Goal: Task Accomplishment & Management: Use online tool/utility

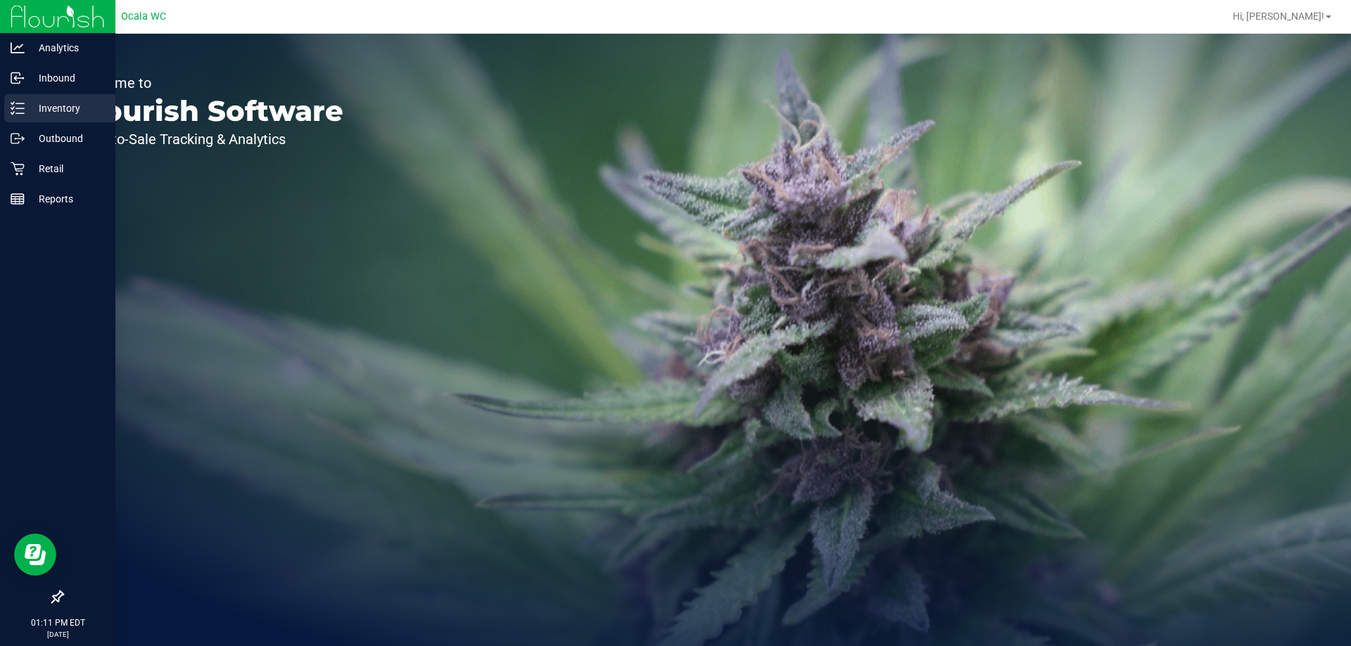
click at [51, 109] on p "Inventory" at bounding box center [67, 108] width 84 height 17
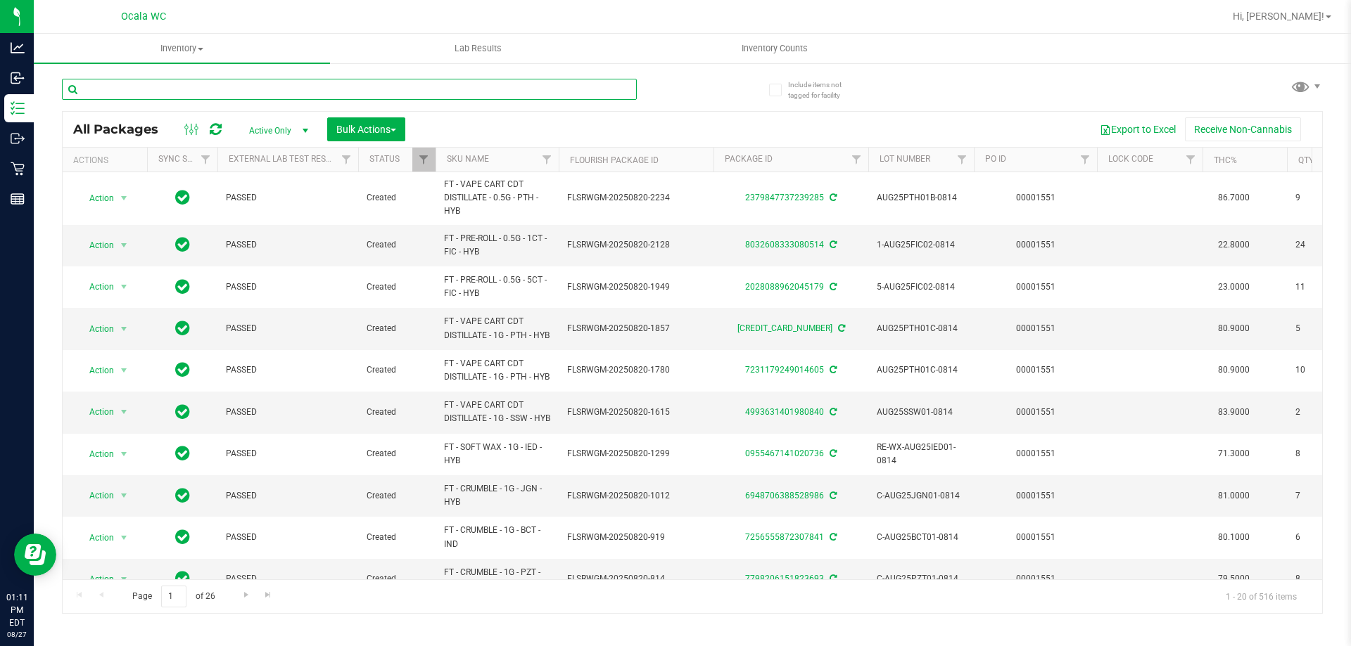
click at [190, 89] on input "text" at bounding box center [349, 89] width 575 height 21
type input "0791562407296856"
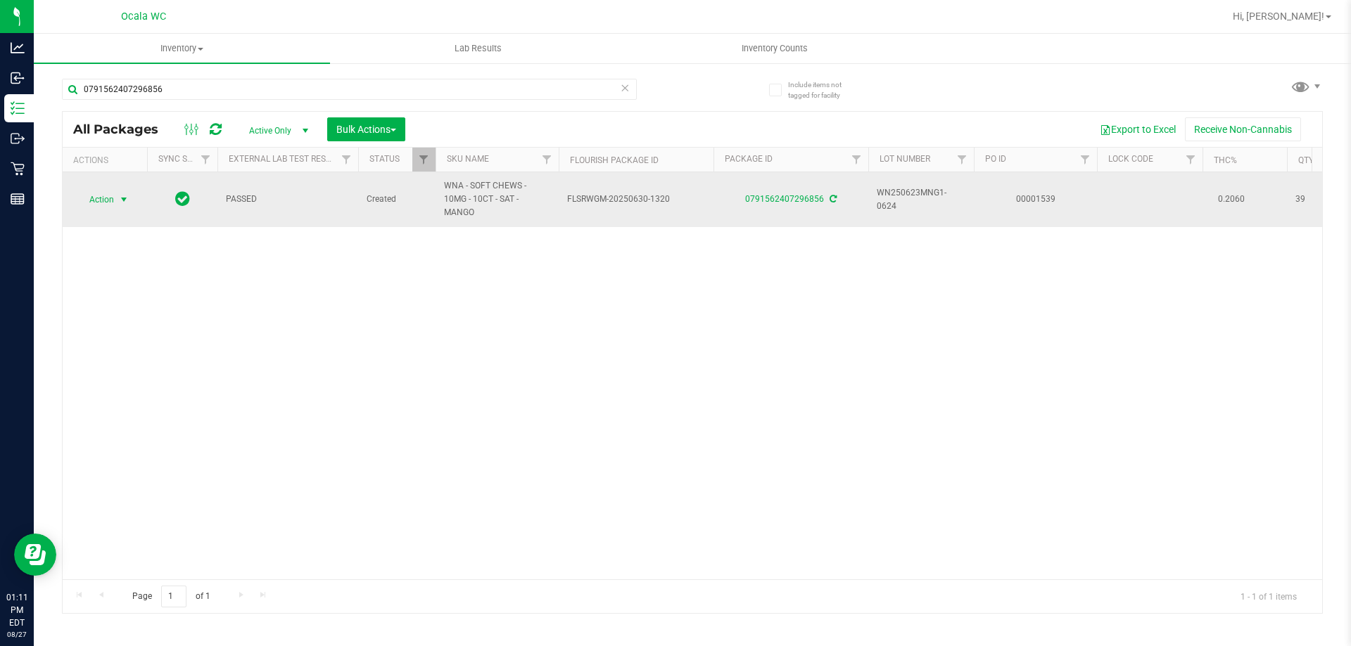
click at [108, 194] on span "Action" at bounding box center [96, 200] width 38 height 20
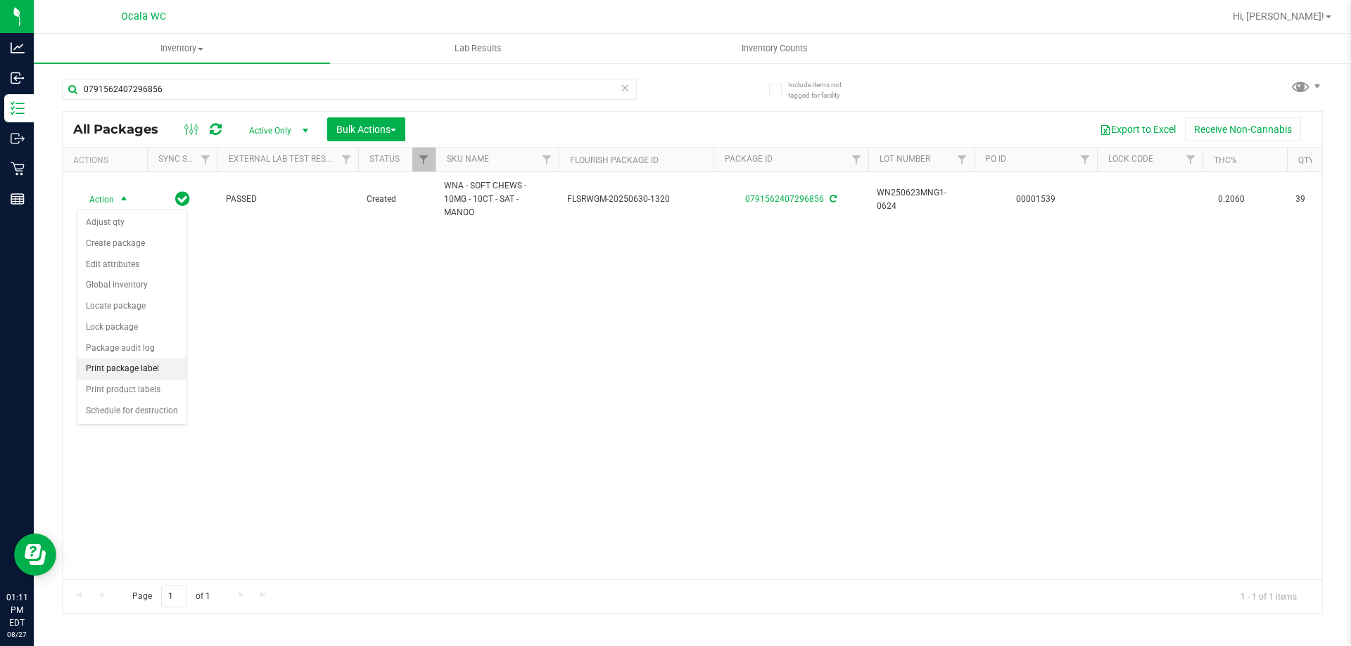
click at [122, 369] on li "Print package label" at bounding box center [131, 369] width 109 height 21
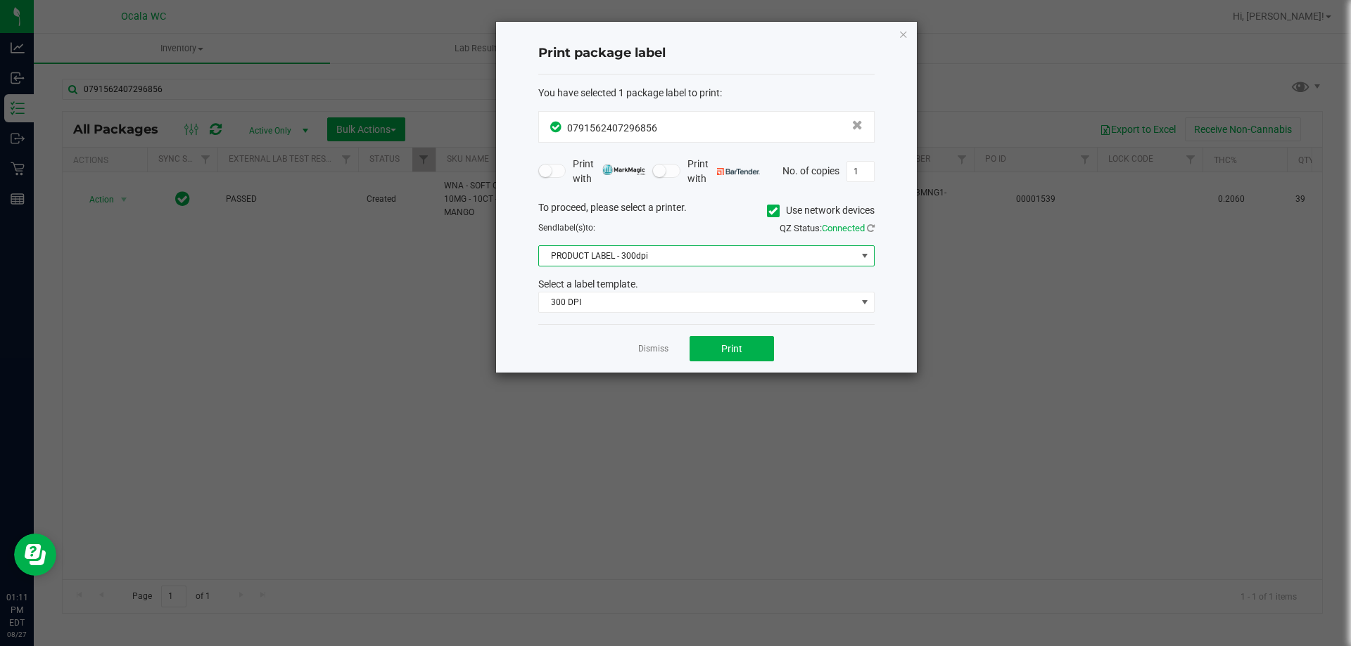
click at [607, 253] on span "PRODUCT LABEL - 300dpi" at bounding box center [697, 256] width 317 height 20
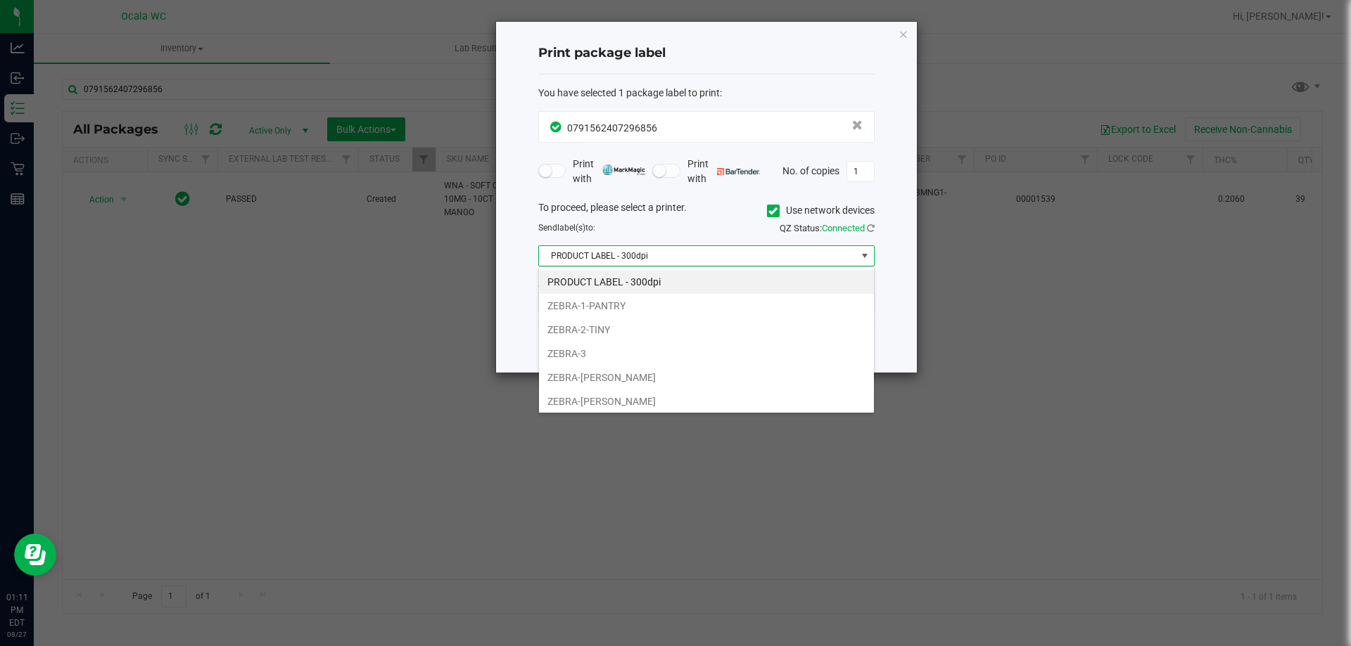
scroll to position [21, 336]
click at [607, 302] on li "ZEBRA-1-PANTRY" at bounding box center [706, 306] width 335 height 24
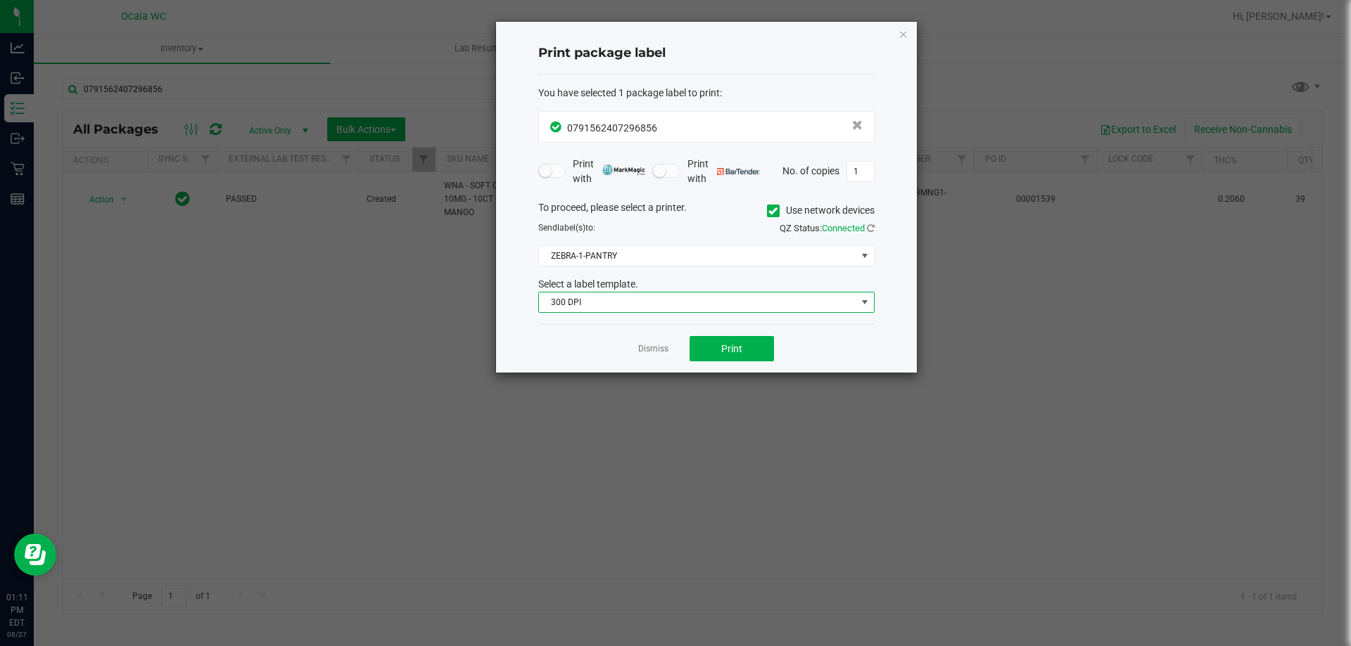
click at [607, 302] on span "300 DPI" at bounding box center [697, 303] width 317 height 20
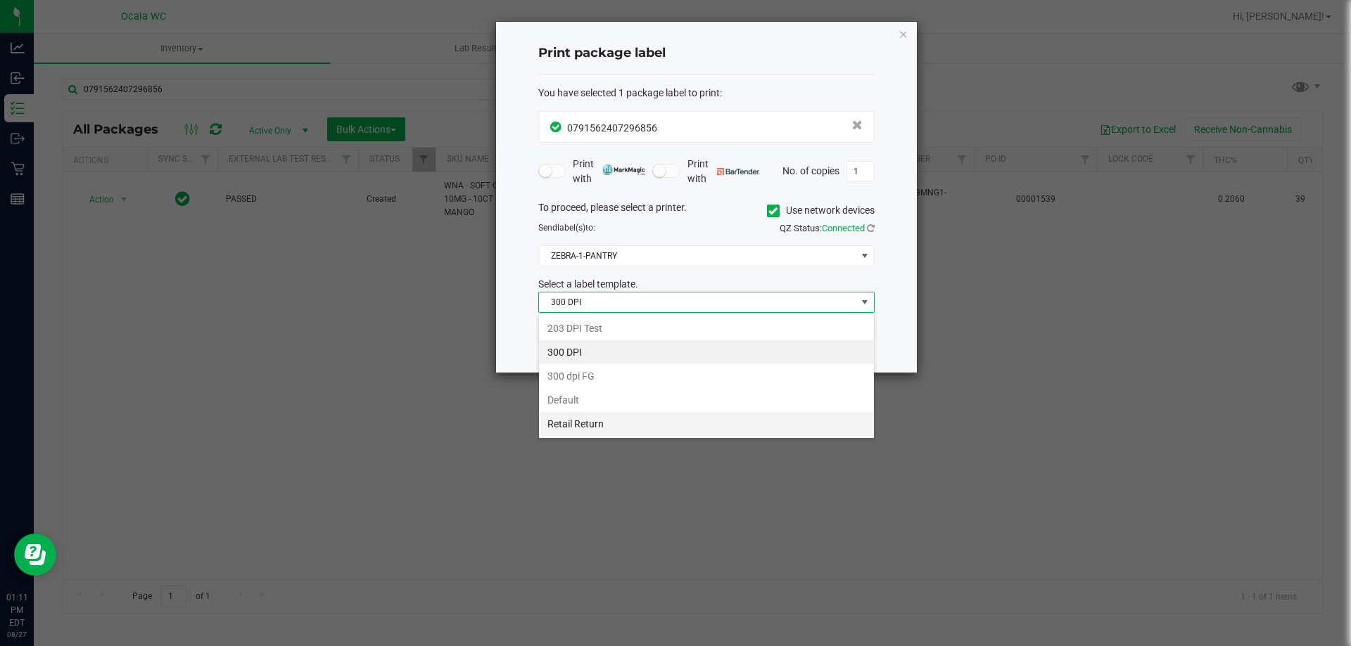
click at [592, 423] on li "Retail Return" at bounding box center [706, 424] width 335 height 24
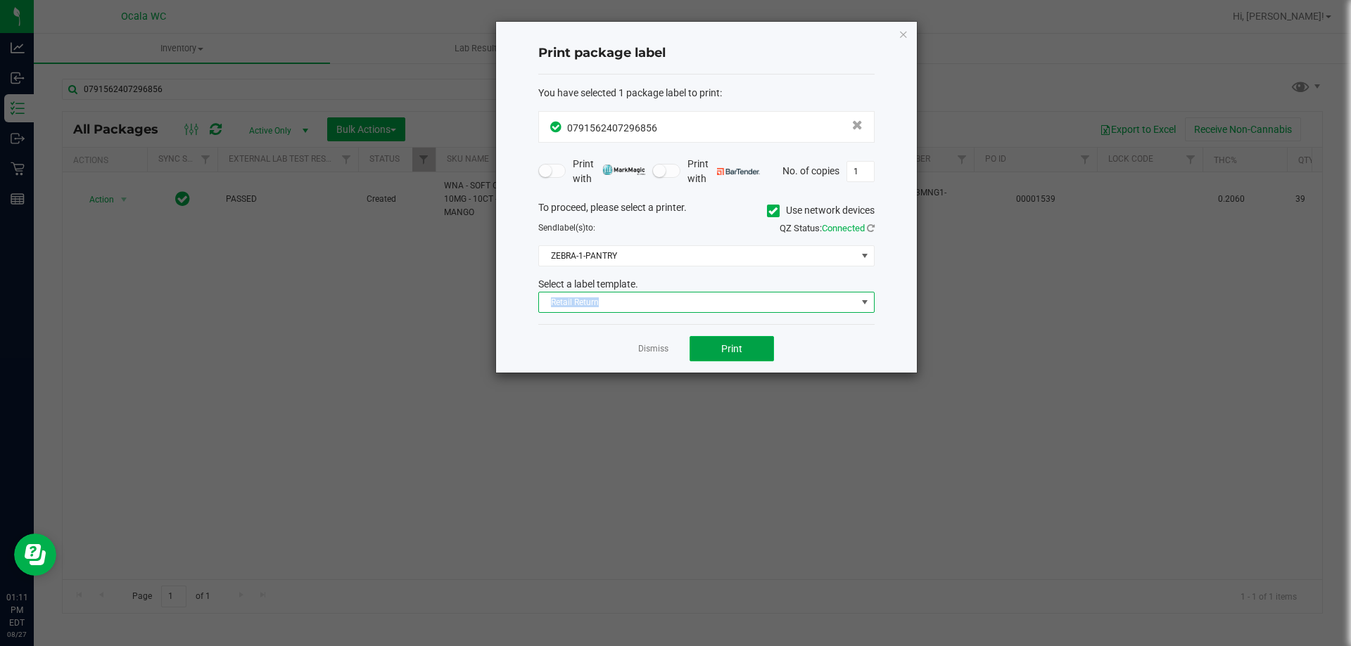
click at [721, 343] on span "Print" at bounding box center [731, 348] width 21 height 11
click at [657, 346] on link "Dismiss" at bounding box center [653, 349] width 30 height 12
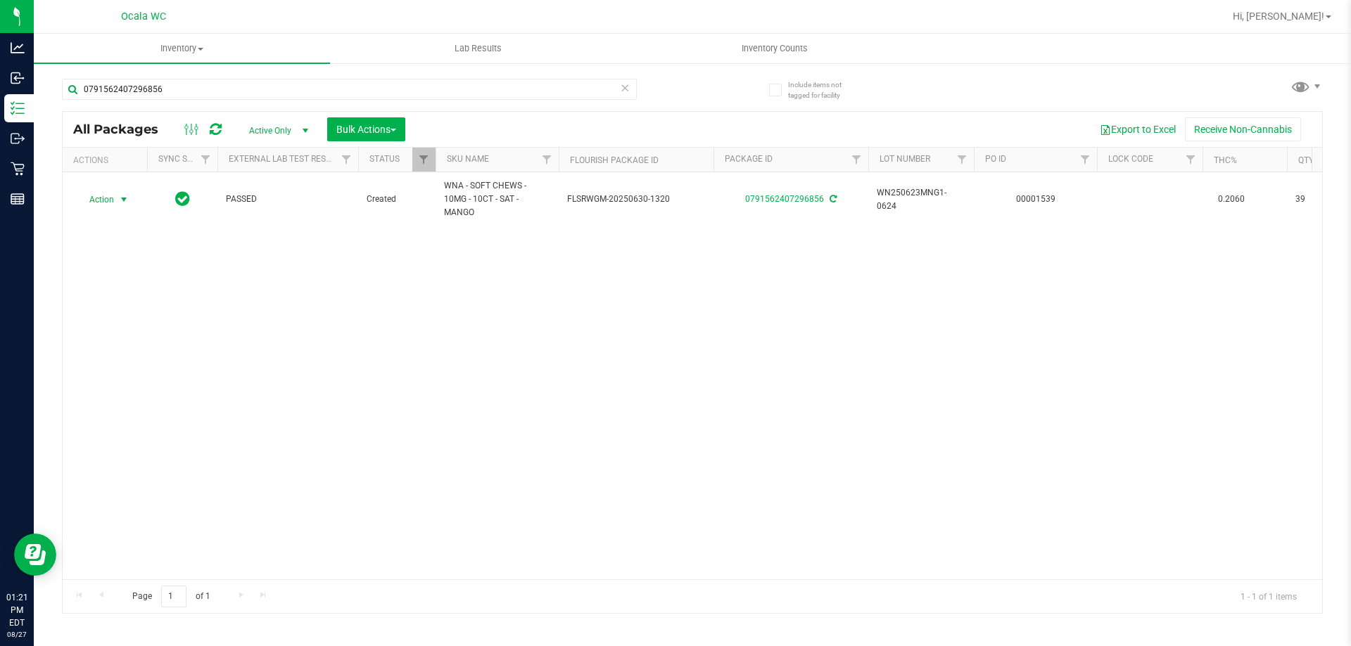
click at [206, 73] on div "0791562407296856" at bounding box center [377, 88] width 630 height 45
click at [205, 85] on input "0791562407296856" at bounding box center [349, 89] width 575 height 21
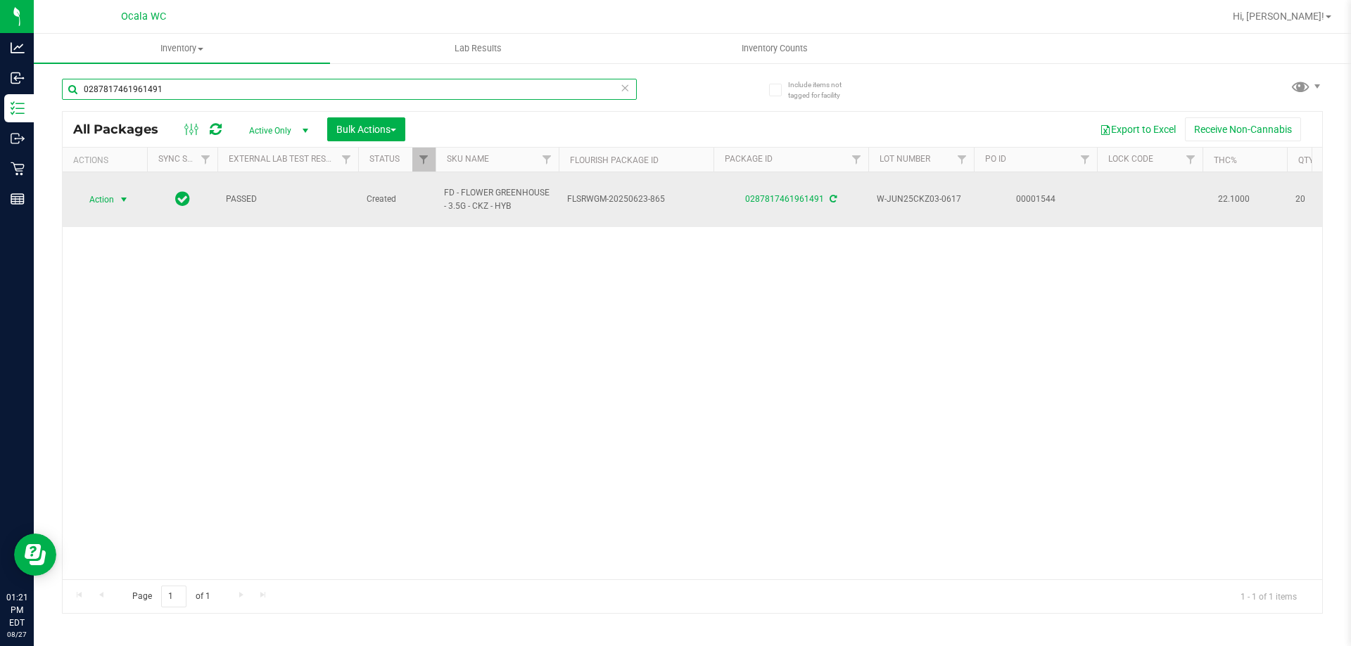
type input "0287817461961491"
click at [110, 193] on span "Action" at bounding box center [96, 200] width 38 height 20
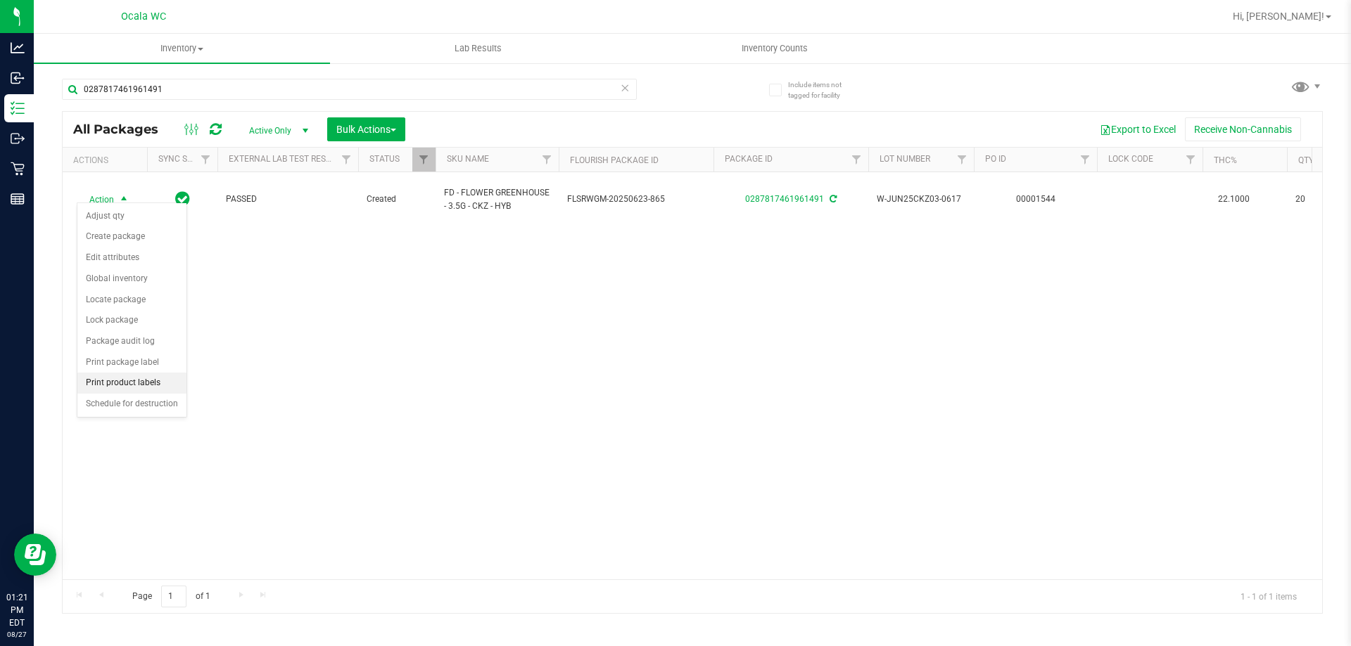
click at [132, 383] on li "Print product labels" at bounding box center [131, 383] width 109 height 21
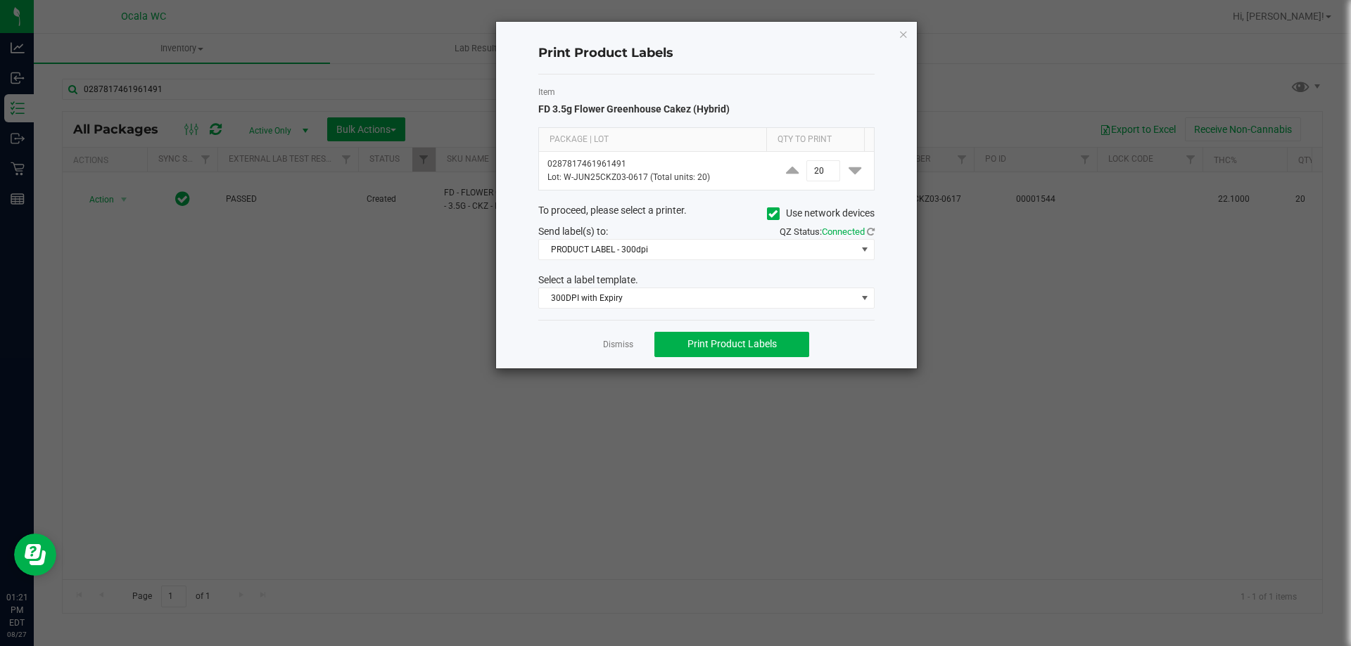
drag, startPoint x: 104, startPoint y: 181, endPoint x: 106, endPoint y: 188, distance: 7.2
click at [104, 182] on ngb-modal-window "Print Product Labels Item FD 3.5g Flower Greenhouse Cakez (Hybrid) Package | Lo…" at bounding box center [680, 323] width 1361 height 646
click at [613, 343] on link "Dismiss" at bounding box center [618, 345] width 30 height 12
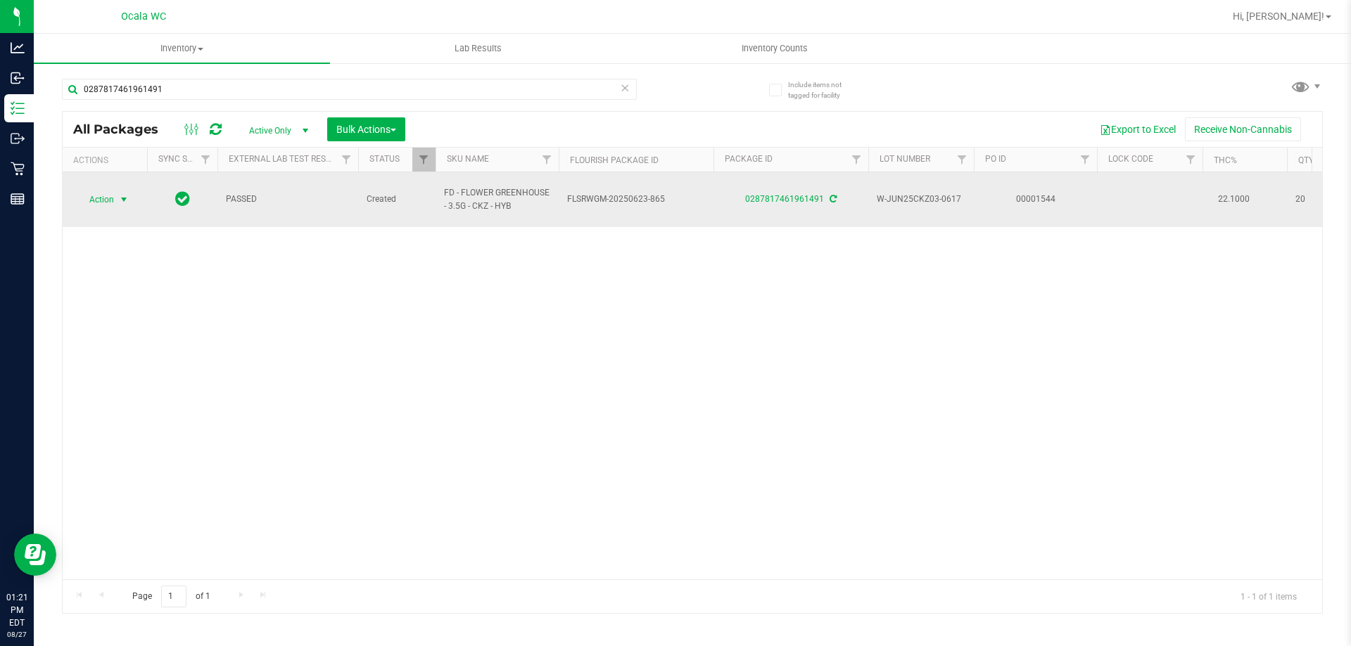
click at [108, 191] on span "Action" at bounding box center [96, 200] width 38 height 20
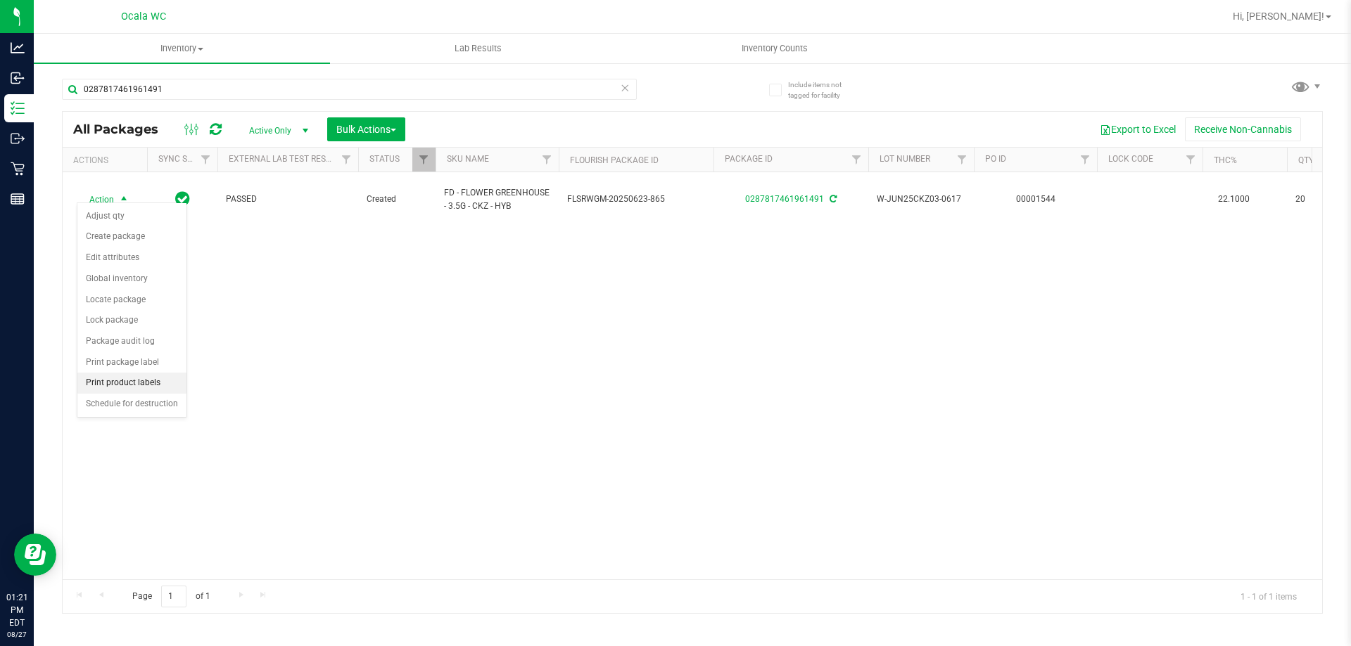
click at [126, 385] on li "Print product labels" at bounding box center [131, 383] width 109 height 21
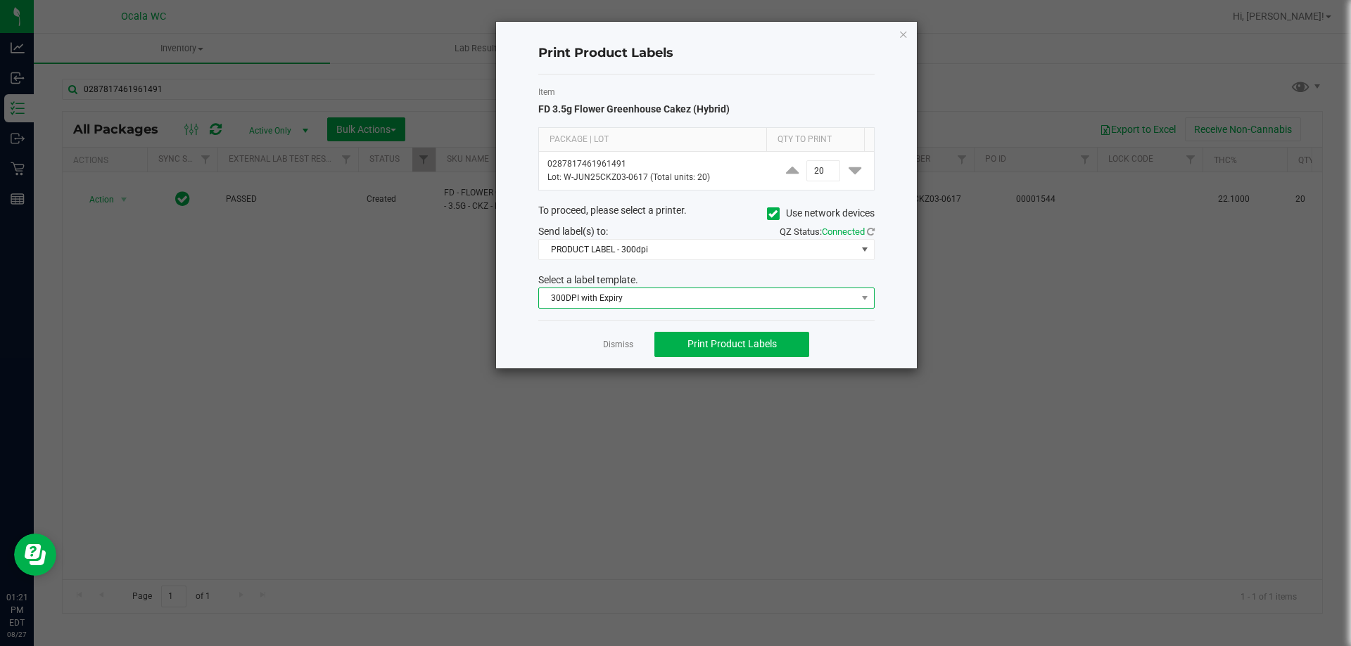
click at [740, 306] on span "300DPI with Expiry" at bounding box center [697, 298] width 317 height 20
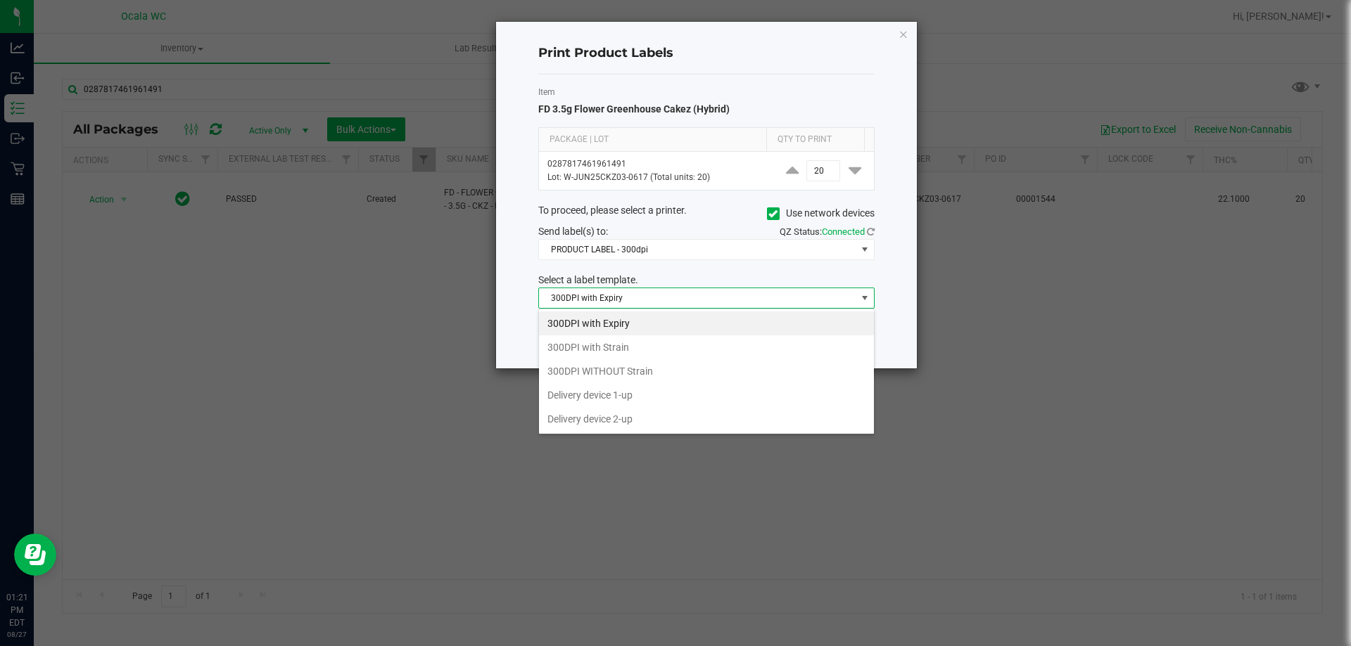
scroll to position [21, 336]
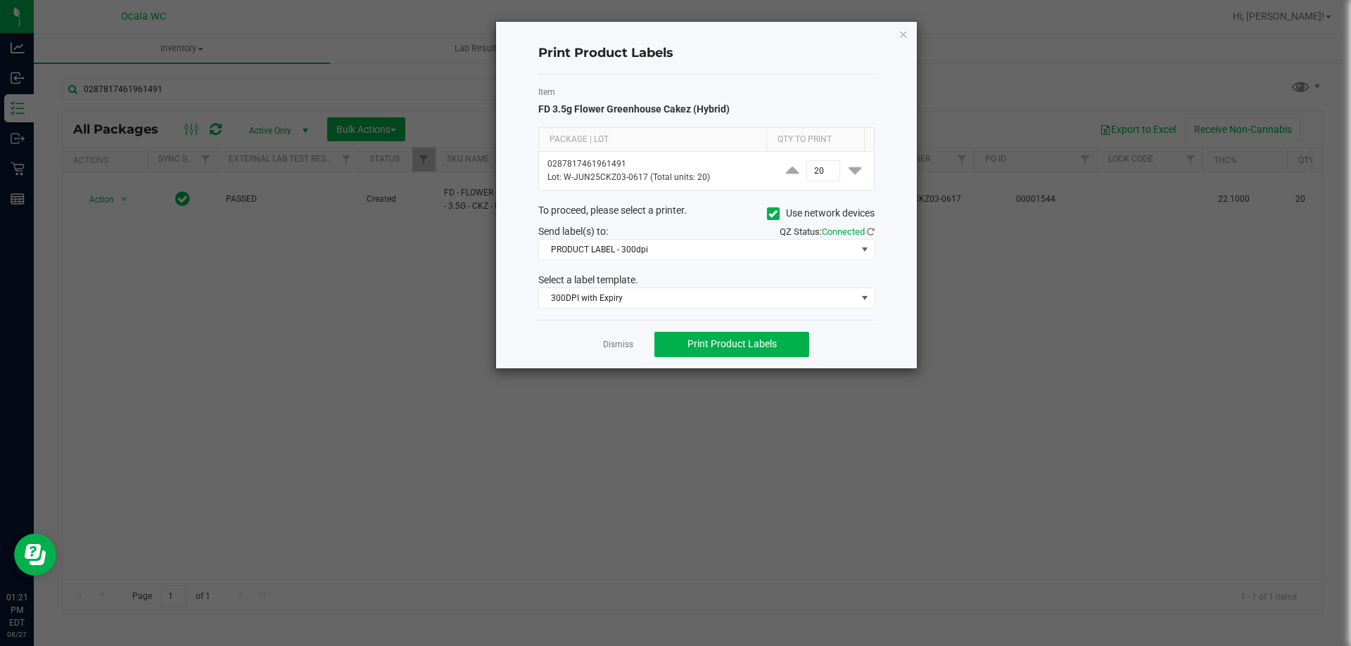
click at [474, 376] on ngb-modal-window "Print Product Labels Item FD 3.5g Flower Greenhouse Cakez (Hybrid) Package | Lo…" at bounding box center [680, 323] width 1361 height 646
click at [658, 250] on span "PRODUCT LABEL - 300dpi" at bounding box center [697, 250] width 317 height 20
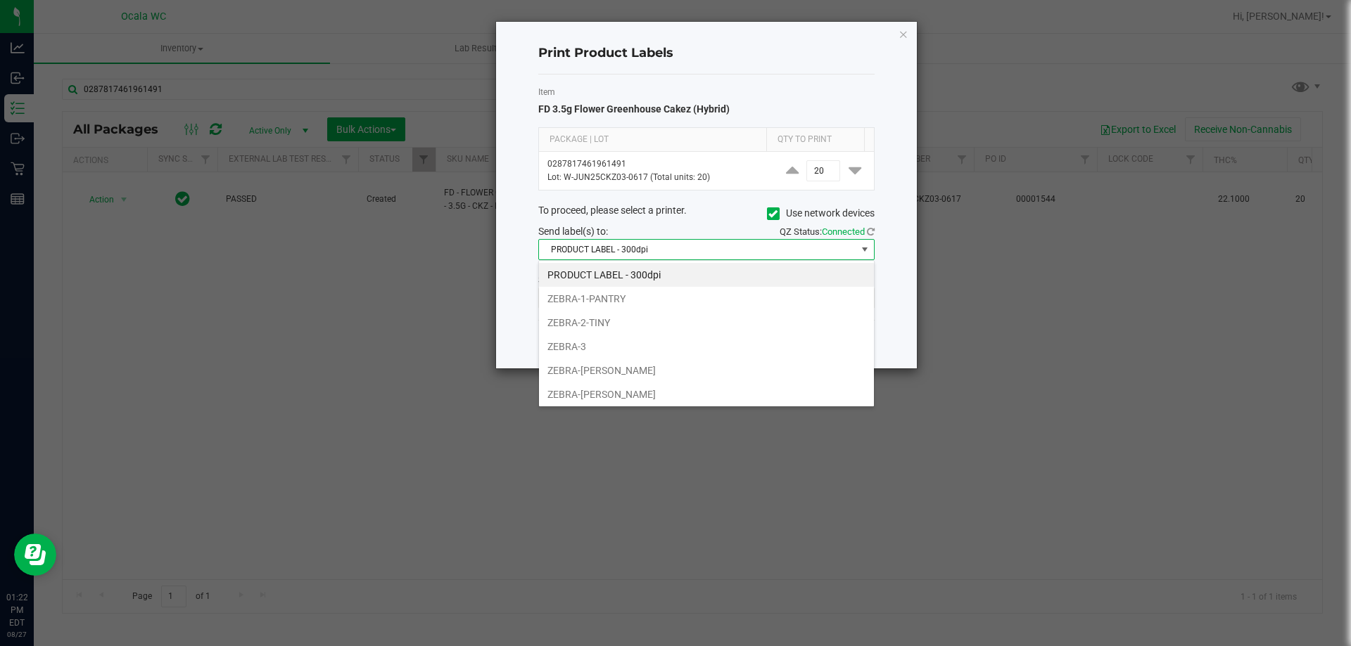
drag, startPoint x: 350, startPoint y: 325, endPoint x: 286, endPoint y: 274, distance: 81.5
click at [351, 321] on ngb-modal-window "Print Product Labels Item FD 3.5g Flower Greenhouse Cakez (Hybrid) Package | Lo…" at bounding box center [680, 323] width 1361 height 646
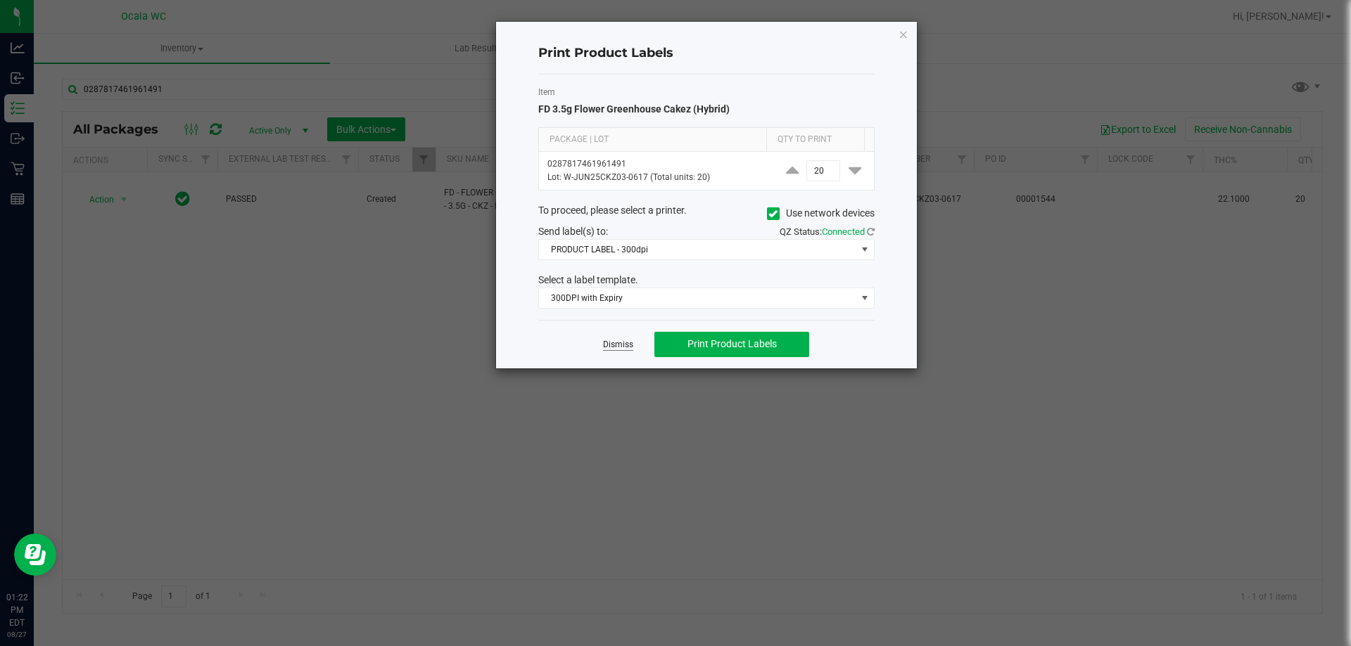
click at [616, 346] on link "Dismiss" at bounding box center [618, 345] width 30 height 12
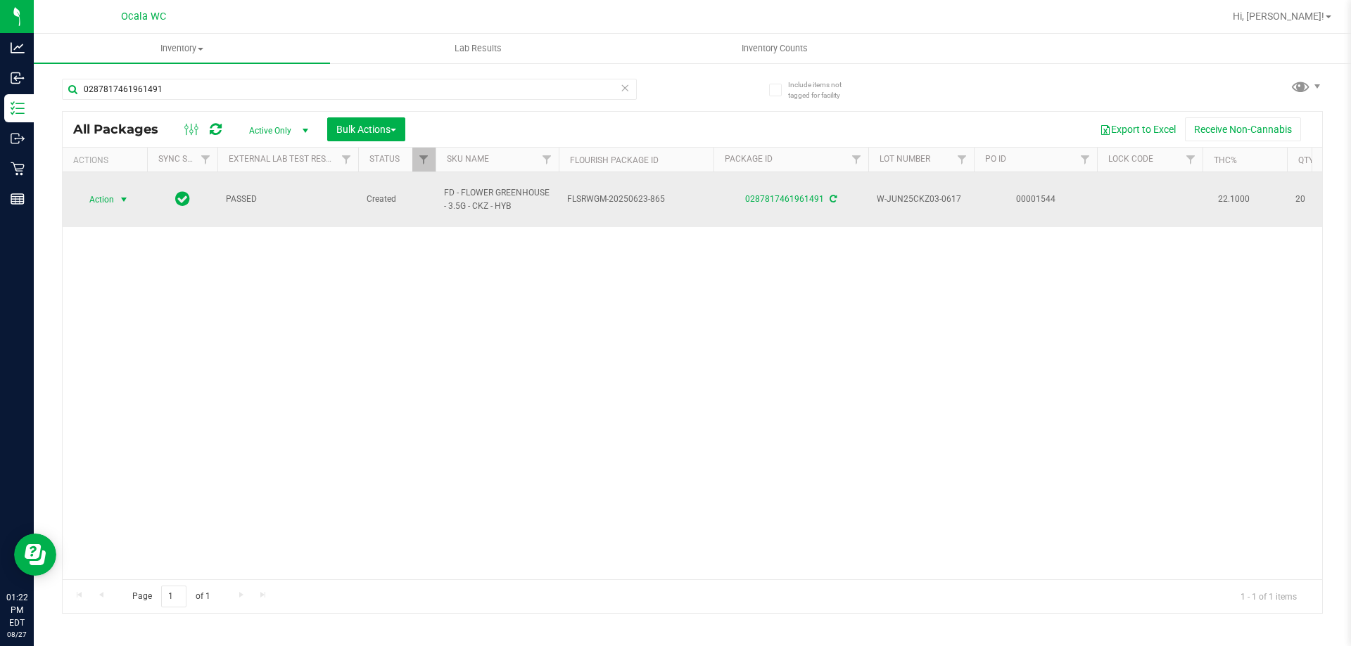
drag, startPoint x: 91, startPoint y: 188, endPoint x: 91, endPoint y: 196, distance: 8.4
click at [91, 196] on span "Action" at bounding box center [96, 200] width 38 height 20
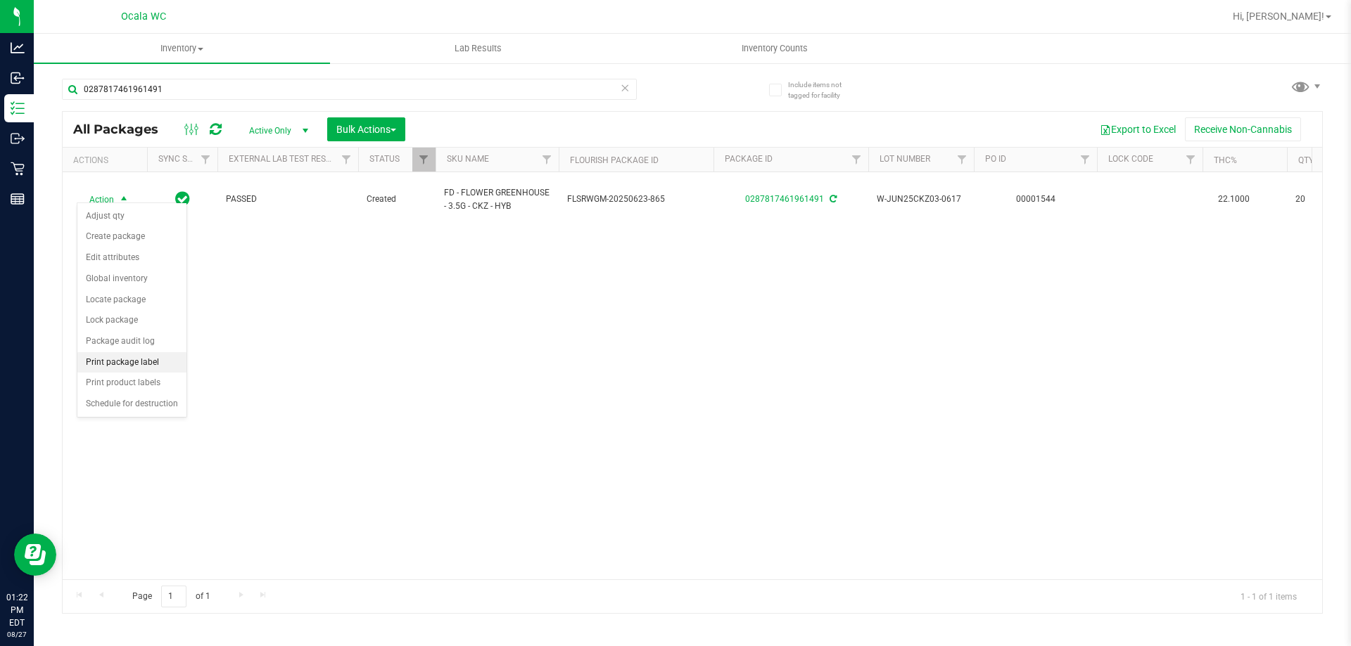
click at [143, 359] on li "Print package label" at bounding box center [131, 362] width 109 height 21
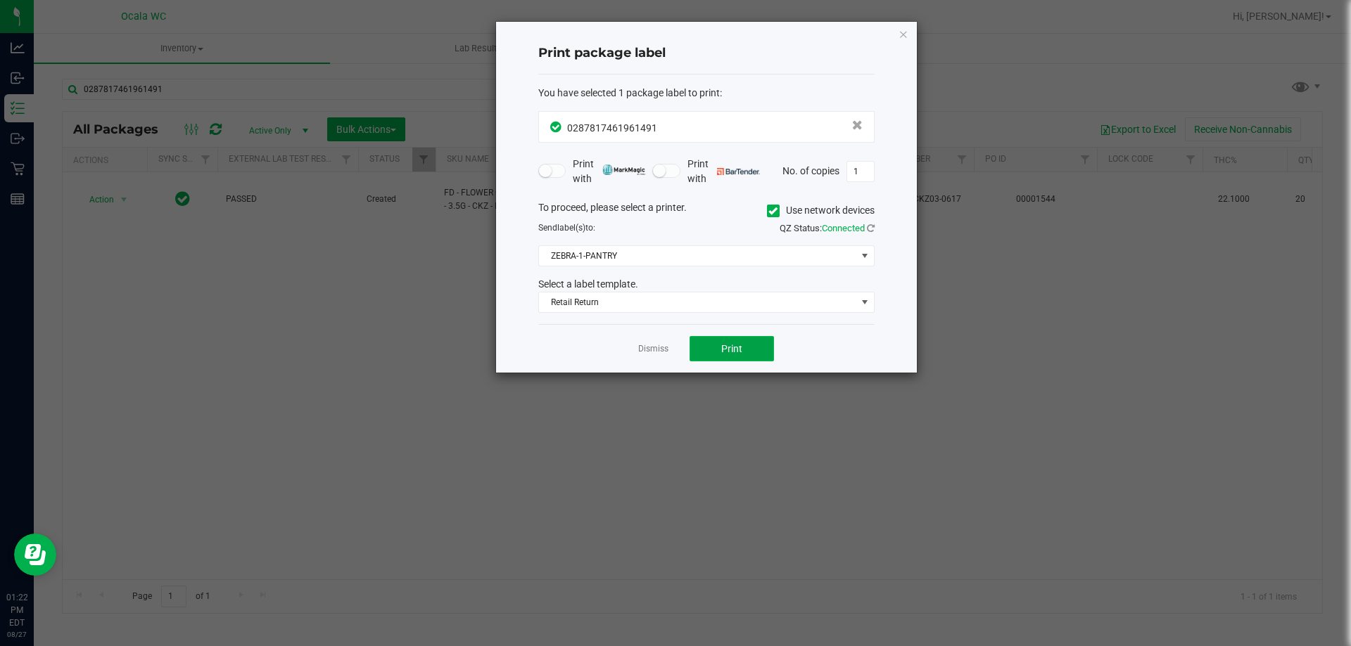
click at [743, 353] on button "Print" at bounding box center [731, 348] width 84 height 25
